Goal: Find specific page/section: Find specific page/section

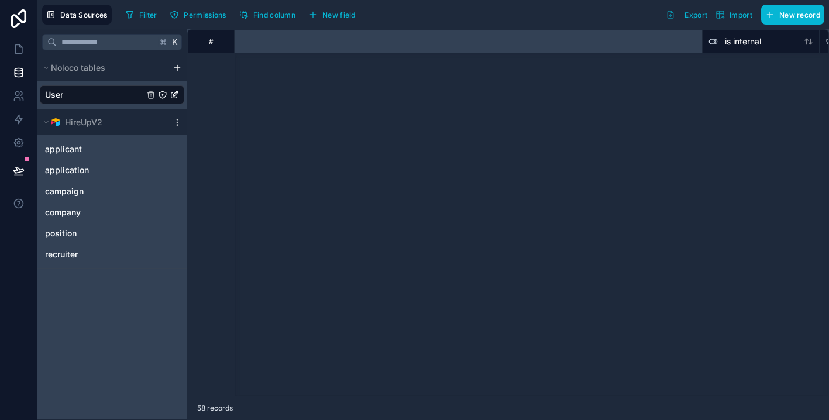
scroll to position [1014, 675]
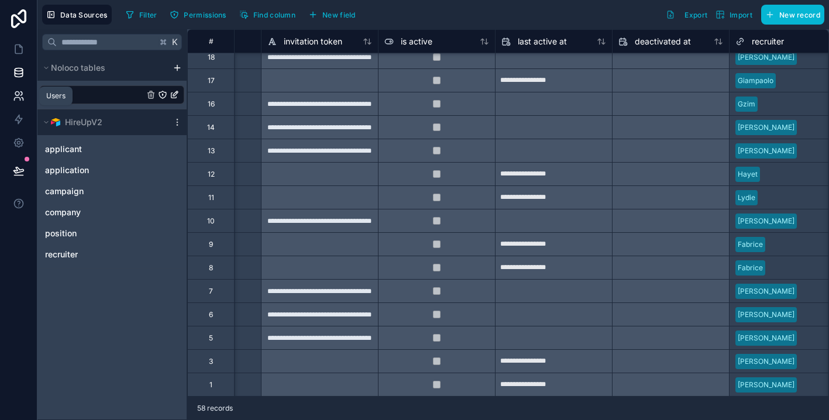
click at [19, 98] on icon at bounding box center [17, 99] width 6 height 3
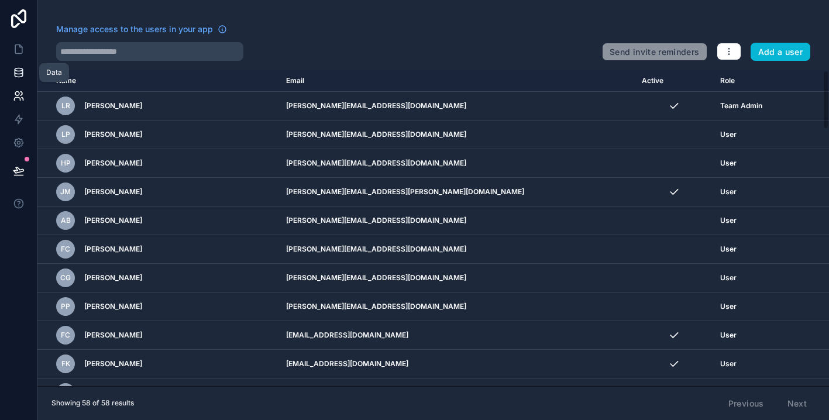
click at [16, 74] on icon at bounding box center [19, 72] width 8 height 5
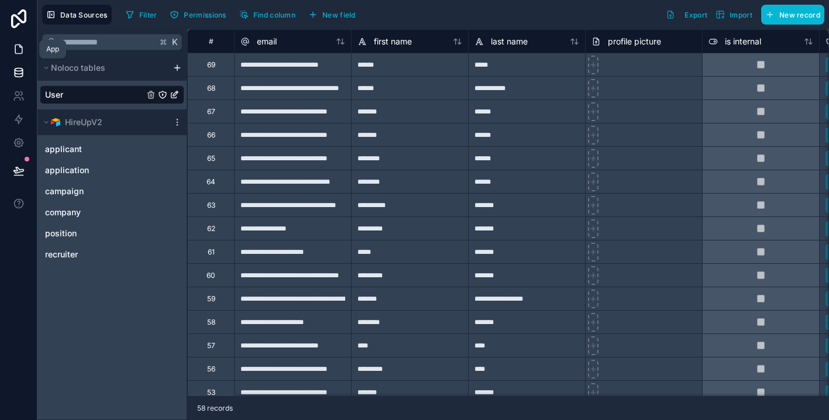
click at [15, 49] on icon at bounding box center [18, 49] width 7 height 9
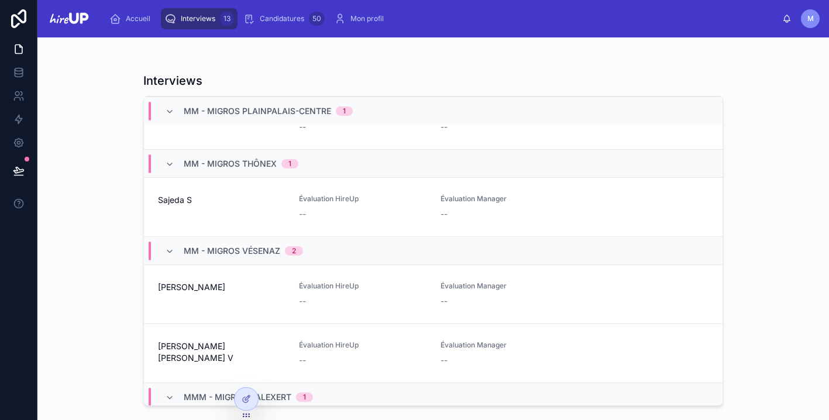
scroll to position [768, 0]
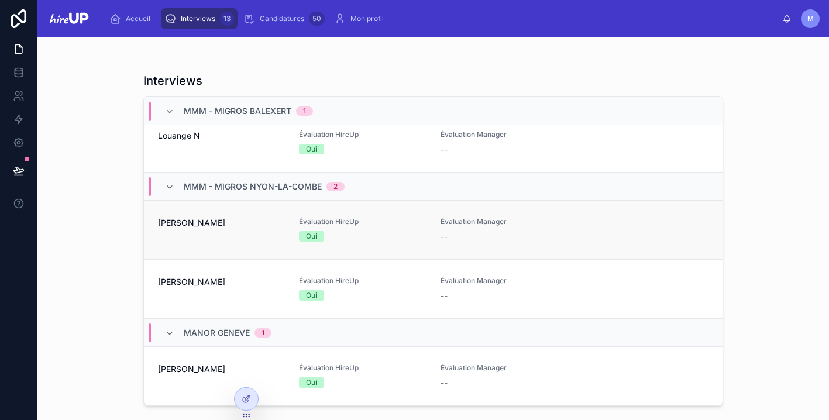
click at [225, 225] on span "[PERSON_NAME]" at bounding box center [221, 223] width 127 height 12
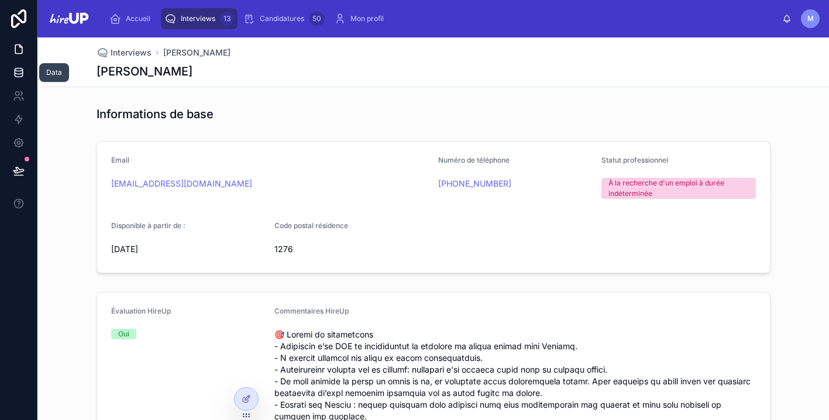
click at [16, 72] on icon at bounding box center [19, 73] width 12 height 12
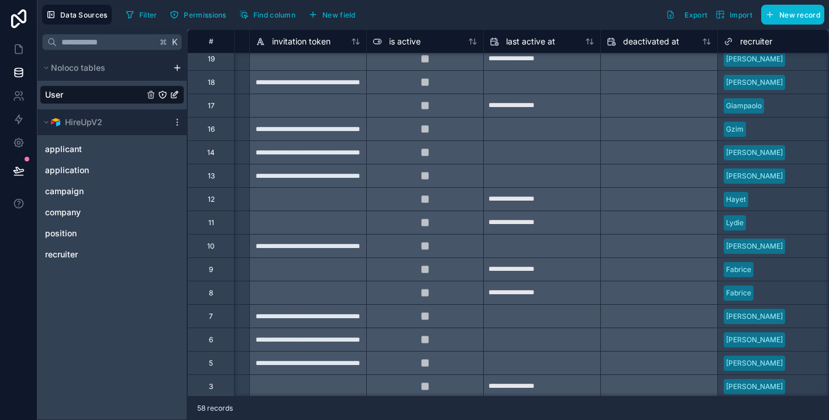
scroll to position [989, 687]
click at [18, 46] on icon at bounding box center [19, 49] width 12 height 12
